Goal: Information Seeking & Learning: Learn about a topic

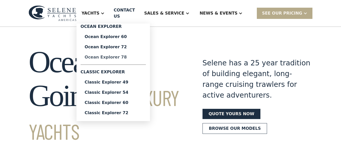
click at [126, 55] on div "Ocean Explorer 78" at bounding box center [113, 57] width 57 height 4
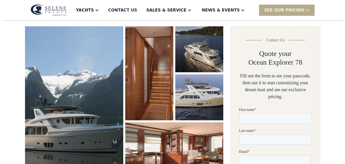
scroll to position [76, 0]
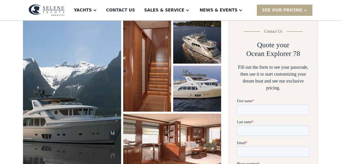
click at [99, 55] on img "open lightbox" at bounding box center [72, 93] width 98 height 151
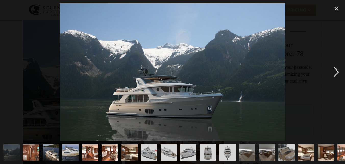
click at [336, 70] on div "next image" at bounding box center [335, 71] width 17 height 137
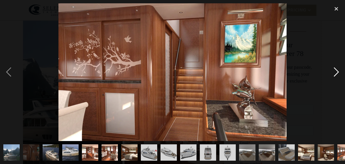
click at [336, 70] on div "next image" at bounding box center [335, 71] width 17 height 137
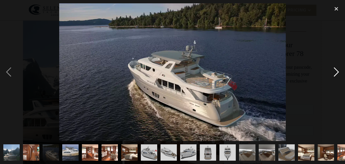
click at [336, 70] on div "next image" at bounding box center [335, 71] width 17 height 137
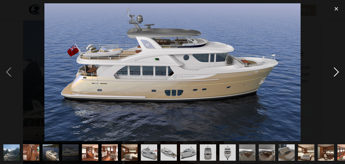
click at [336, 70] on div "next image" at bounding box center [335, 71] width 17 height 137
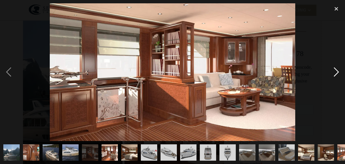
click at [336, 70] on div "next image" at bounding box center [335, 71] width 17 height 137
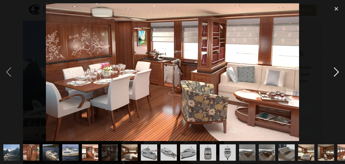
click at [336, 70] on div "next image" at bounding box center [335, 71] width 17 height 137
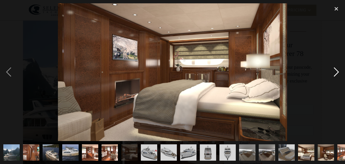
click at [336, 70] on div "next image" at bounding box center [335, 71] width 17 height 137
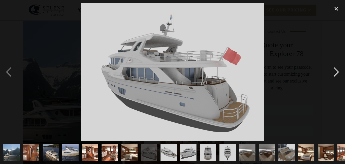
click at [336, 70] on div "next image" at bounding box center [335, 71] width 17 height 137
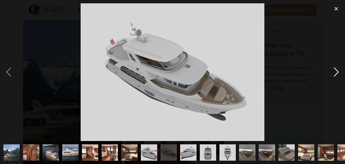
click at [336, 70] on div "next image" at bounding box center [335, 71] width 17 height 137
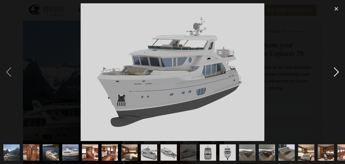
click at [336, 70] on div "next image" at bounding box center [335, 71] width 17 height 137
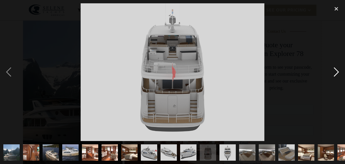
click at [336, 70] on div "next image" at bounding box center [335, 71] width 17 height 137
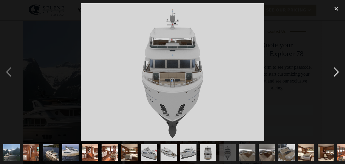
click at [336, 70] on div "next image" at bounding box center [335, 71] width 17 height 137
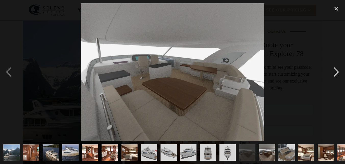
click at [336, 70] on div "next image" at bounding box center [335, 71] width 17 height 137
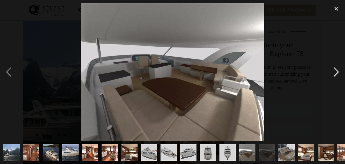
click at [336, 70] on div "next image" at bounding box center [335, 71] width 17 height 137
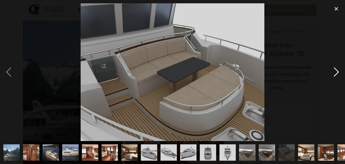
click at [336, 70] on div "next image" at bounding box center [335, 71] width 17 height 137
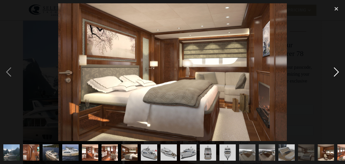
click at [336, 70] on div "next image" at bounding box center [335, 71] width 17 height 137
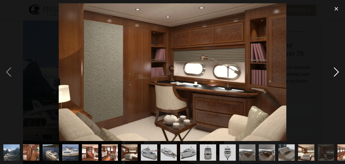
click at [336, 70] on div "next image" at bounding box center [335, 71] width 17 height 137
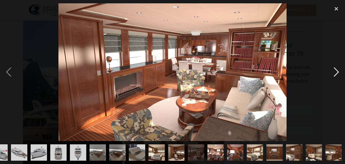
scroll to position [0, 149]
click at [336, 70] on div "next image" at bounding box center [335, 71] width 17 height 137
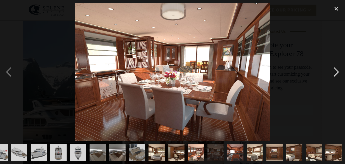
click at [336, 70] on div "next image" at bounding box center [335, 71] width 17 height 137
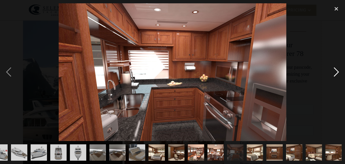
click at [336, 70] on div "next image" at bounding box center [335, 71] width 17 height 137
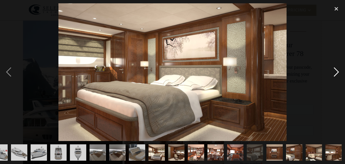
click at [336, 70] on div "next image" at bounding box center [335, 71] width 17 height 137
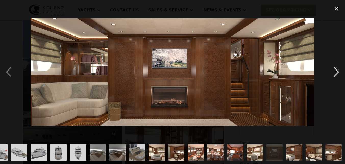
click at [336, 70] on div "next image" at bounding box center [335, 71] width 17 height 137
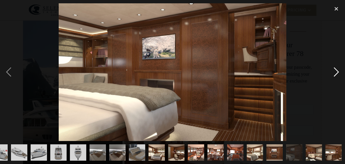
click at [336, 70] on div "next image" at bounding box center [335, 71] width 17 height 137
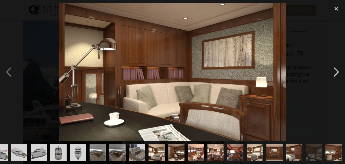
click at [336, 70] on div "next image" at bounding box center [335, 71] width 17 height 137
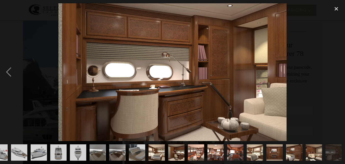
click at [336, 70] on div "next image" at bounding box center [335, 71] width 17 height 137
click at [334, 7] on div "close lightbox" at bounding box center [335, 8] width 17 height 11
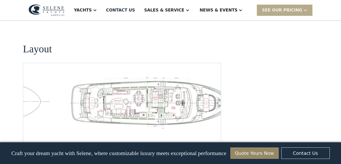
scroll to position [770, 0]
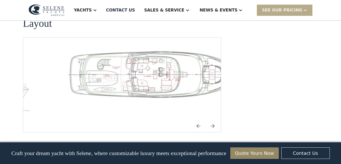
click at [214, 120] on img "Next slide" at bounding box center [212, 126] width 12 height 12
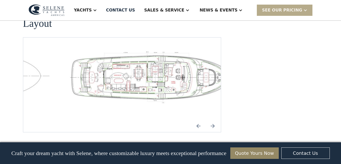
click at [175, 102] on div "4 / 5" at bounding box center [154, 85] width 189 height 70
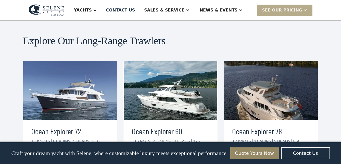
scroll to position [922, 0]
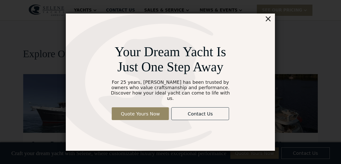
click at [267, 22] on div "×" at bounding box center [267, 19] width 7 height 10
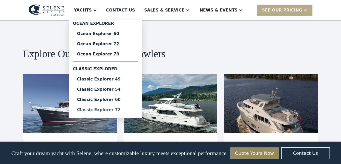
click at [123, 110] on div "Classic Explorer 72" at bounding box center [105, 110] width 57 height 4
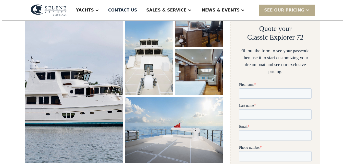
scroll to position [102, 0]
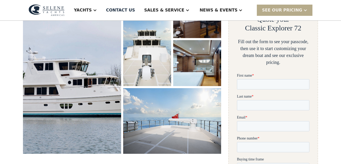
click at [203, 26] on img "open lightbox" at bounding box center [197, 15] width 51 height 49
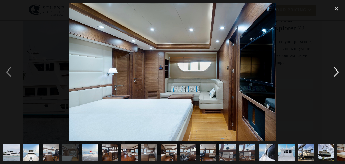
click at [336, 69] on div "next image" at bounding box center [335, 71] width 17 height 137
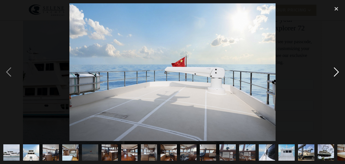
click at [336, 69] on div "next image" at bounding box center [335, 71] width 17 height 137
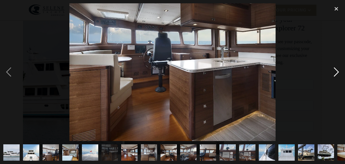
click at [336, 69] on div "next image" at bounding box center [335, 71] width 17 height 137
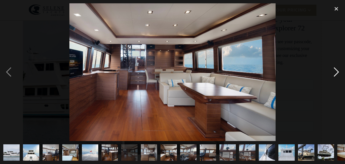
click at [336, 69] on div "next image" at bounding box center [335, 71] width 17 height 137
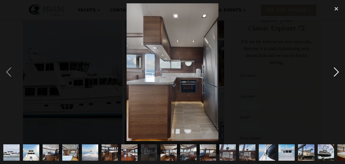
click at [335, 69] on div "next image" at bounding box center [335, 71] width 17 height 137
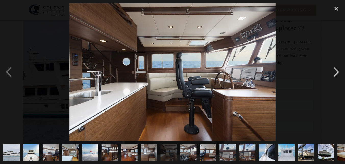
click at [335, 69] on div "next image" at bounding box center [335, 71] width 17 height 137
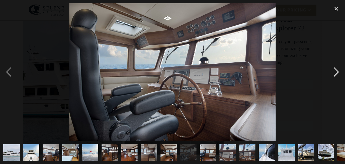
click at [335, 69] on div "next image" at bounding box center [335, 71] width 17 height 137
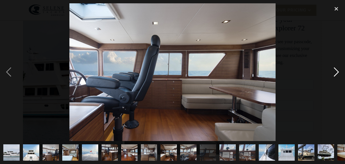
click at [335, 69] on div "next image" at bounding box center [335, 71] width 17 height 137
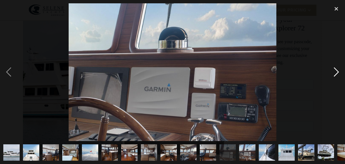
click at [335, 69] on div "next image" at bounding box center [335, 71] width 17 height 137
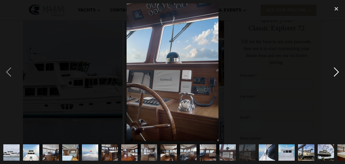
click at [335, 69] on div "next image" at bounding box center [335, 71] width 17 height 137
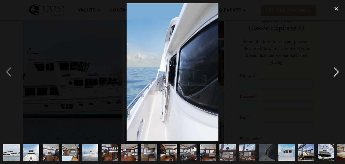
click at [335, 69] on div "next image" at bounding box center [335, 71] width 17 height 137
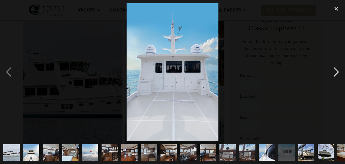
click at [335, 69] on div "next image" at bounding box center [335, 71] width 17 height 137
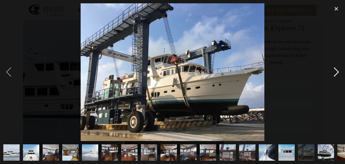
click at [335, 69] on div "next image" at bounding box center [335, 71] width 17 height 137
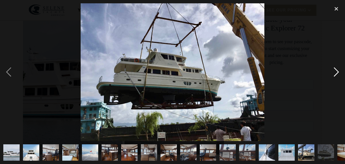
click at [335, 69] on div "next image" at bounding box center [335, 71] width 17 height 137
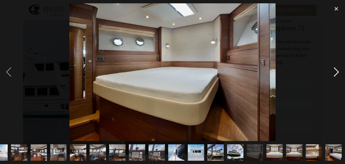
scroll to position [0, 90]
click at [334, 69] on div "next image" at bounding box center [335, 71] width 17 height 137
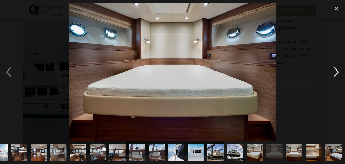
click at [334, 69] on div "next image" at bounding box center [335, 71] width 17 height 137
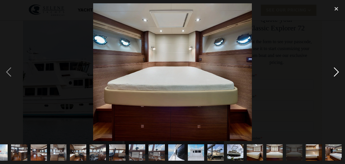
click at [334, 72] on div "next image" at bounding box center [335, 71] width 17 height 137
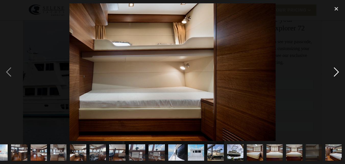
click at [334, 72] on div "next image" at bounding box center [335, 71] width 17 height 137
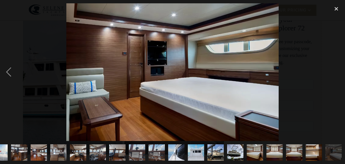
click at [334, 72] on div "next image" at bounding box center [335, 71] width 17 height 137
click at [332, 78] on div "next image" at bounding box center [335, 71] width 17 height 137
click at [336, 6] on div "close lightbox" at bounding box center [335, 8] width 17 height 11
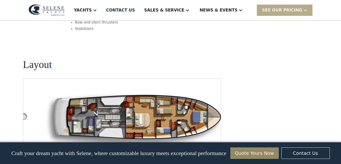
scroll to position [680, 0]
